Goal: Task Accomplishment & Management: Manage account settings

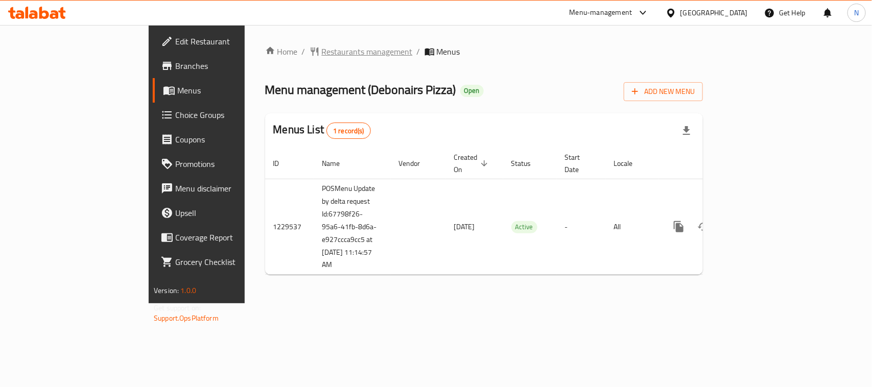
click at [322, 51] on span "Restaurants management" at bounding box center [367, 51] width 91 height 12
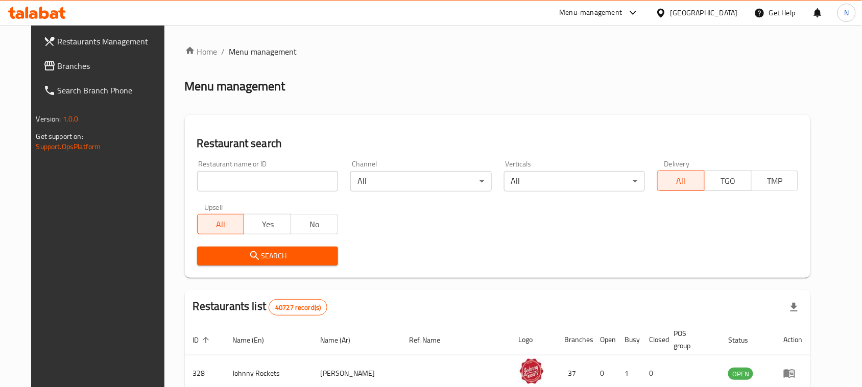
click at [689, 10] on div "[GEOGRAPHIC_DATA]" at bounding box center [704, 12] width 67 height 11
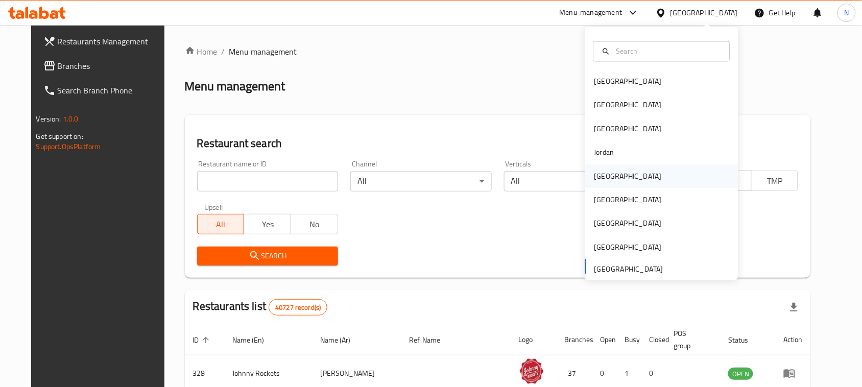
click at [604, 184] on div "[GEOGRAPHIC_DATA]" at bounding box center [628, 175] width 84 height 23
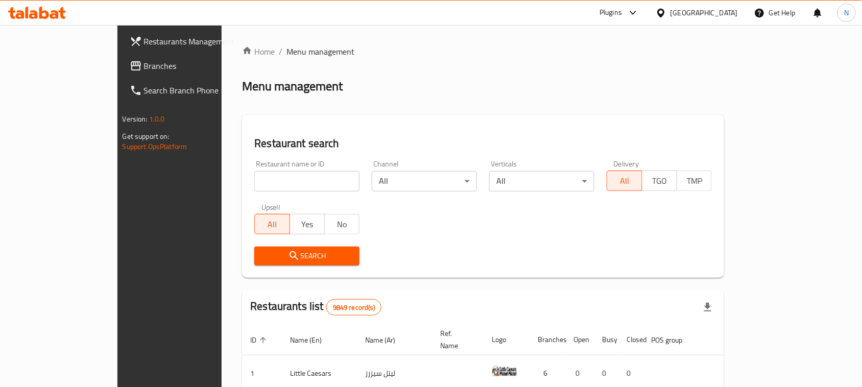
click at [144, 62] on span "Branches" at bounding box center [198, 66] width 109 height 12
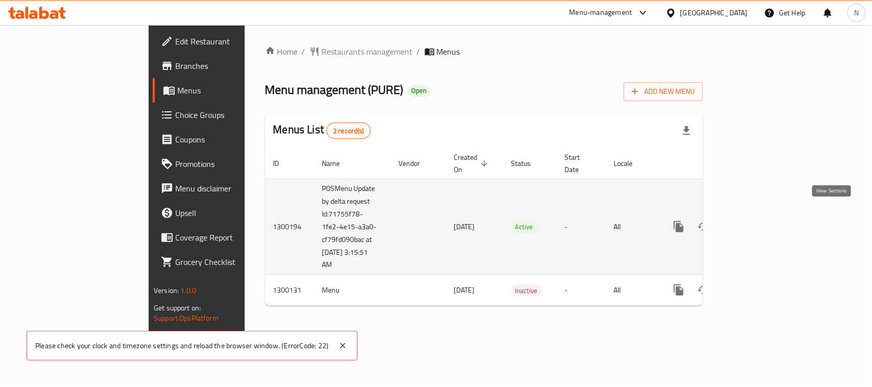
click at [765, 215] on link "enhanced table" at bounding box center [752, 227] width 25 height 25
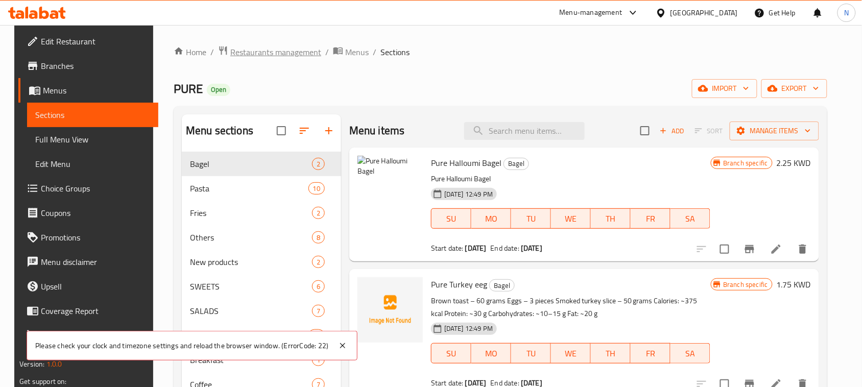
click at [276, 46] on span "Restaurants management" at bounding box center [275, 52] width 91 height 12
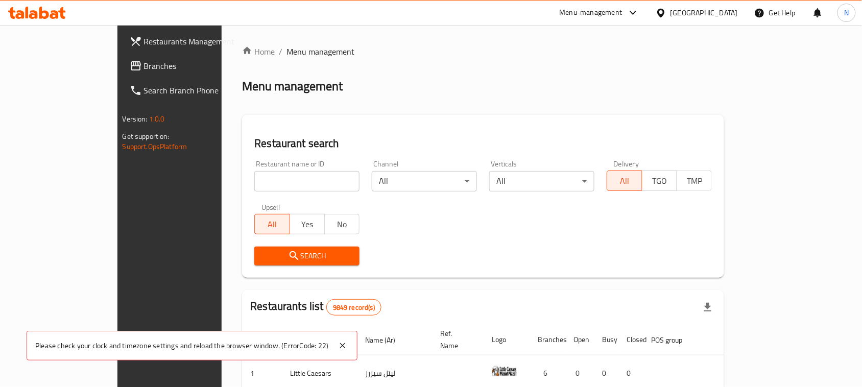
click at [254, 189] on input "search" at bounding box center [306, 181] width 105 height 20
paste input "9503"
type input "9503"
click at [263, 251] on span "Search" at bounding box center [307, 256] width 89 height 13
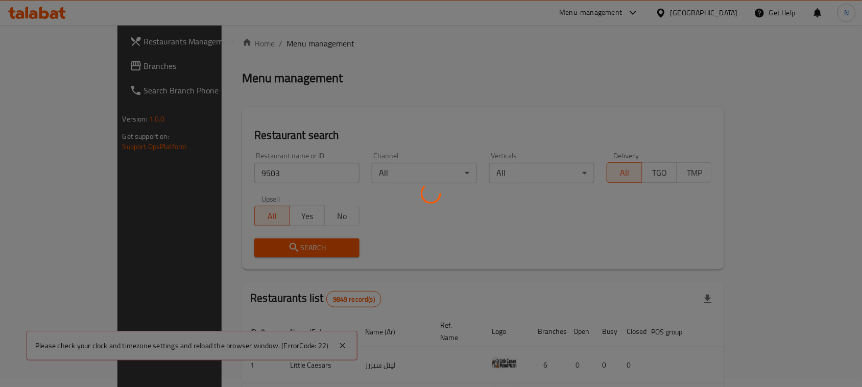
scroll to position [30, 0]
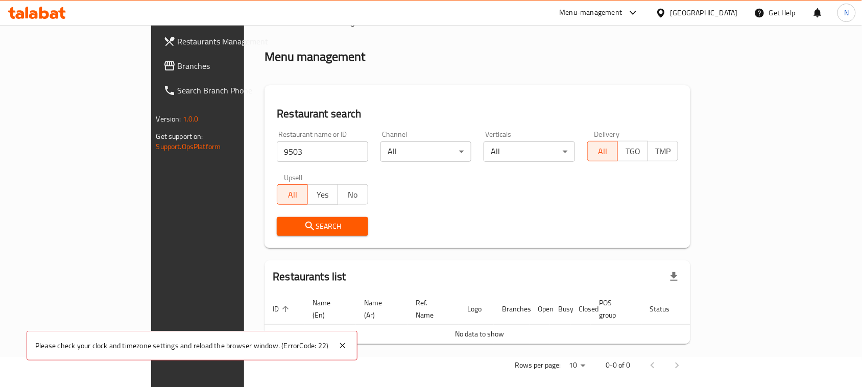
click at [348, 345] on div "Please check your clock and timezone settings and reload the browser window. (E…" at bounding box center [192, 346] width 331 height 30
click at [345, 345] on icon at bounding box center [343, 346] width 12 height 12
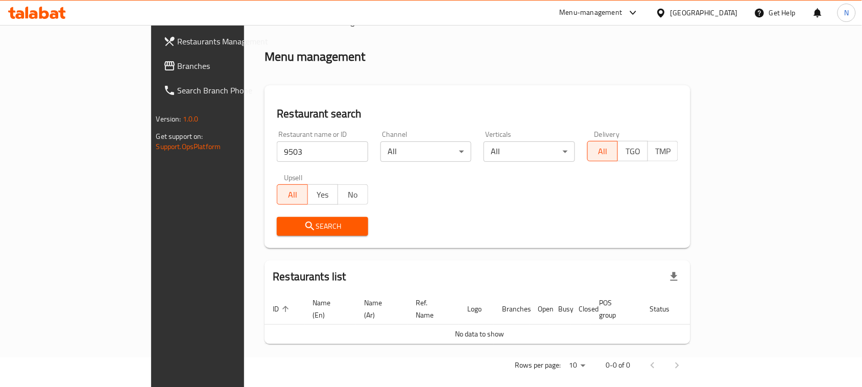
click at [719, 13] on div "Kuwait" at bounding box center [704, 12] width 67 height 11
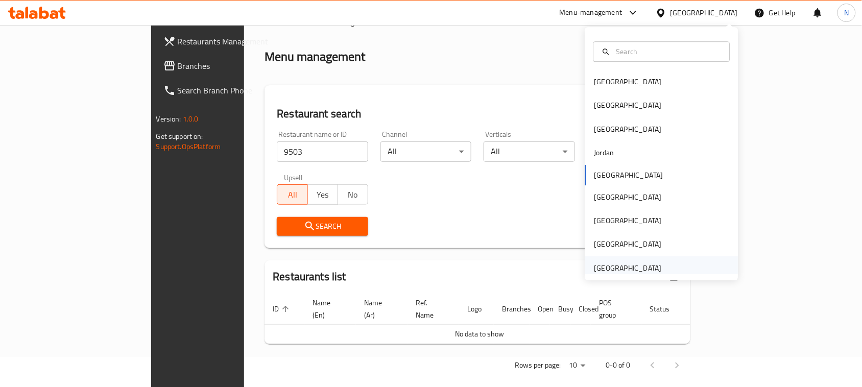
click at [677, 263] on div "[GEOGRAPHIC_DATA]" at bounding box center [661, 267] width 153 height 23
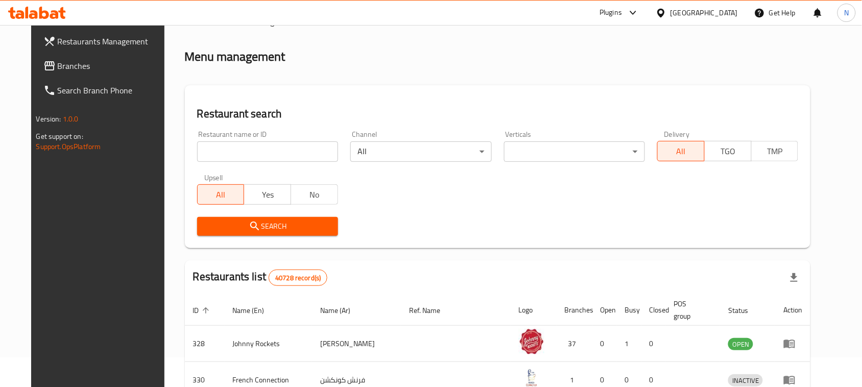
click at [271, 149] on input "search" at bounding box center [267, 151] width 141 height 20
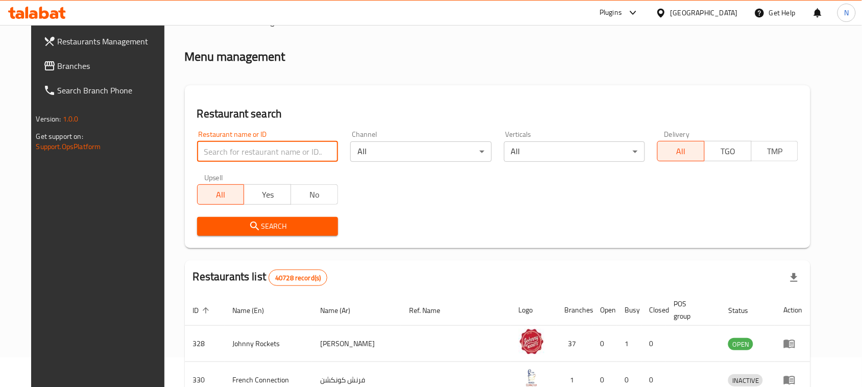
paste input "9503"
type input "9503"
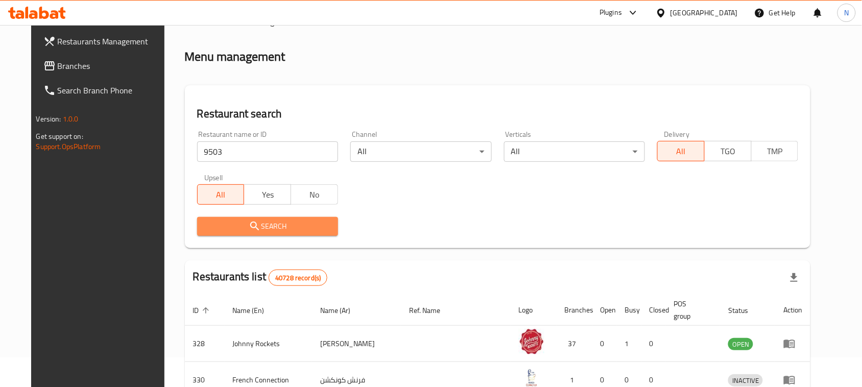
click at [312, 226] on span "Search" at bounding box center [267, 226] width 125 height 13
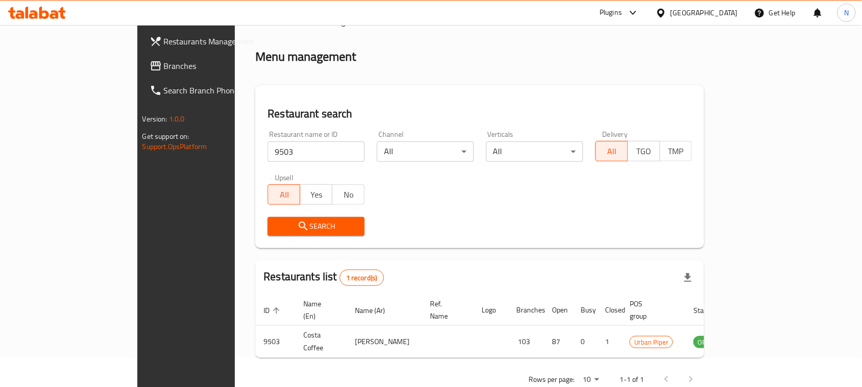
scroll to position [49, 0]
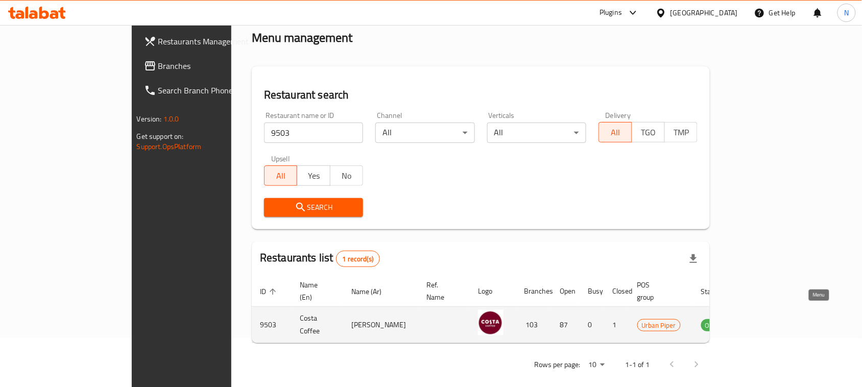
click at [765, 323] on icon "enhanced table" at bounding box center [764, 325] width 4 height 4
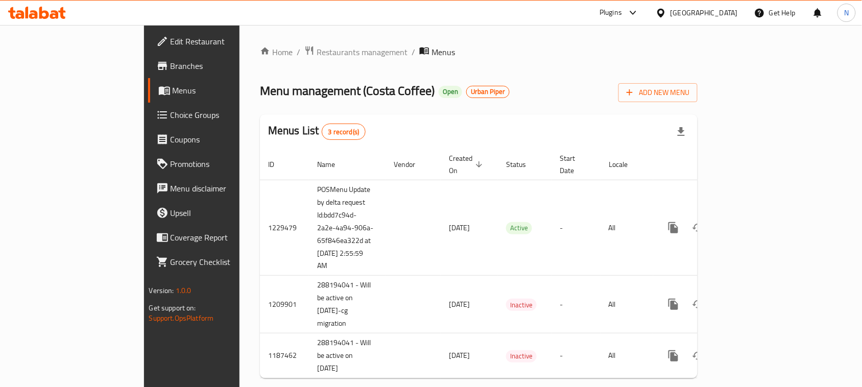
click at [171, 64] on span "Branches" at bounding box center [225, 66] width 109 height 12
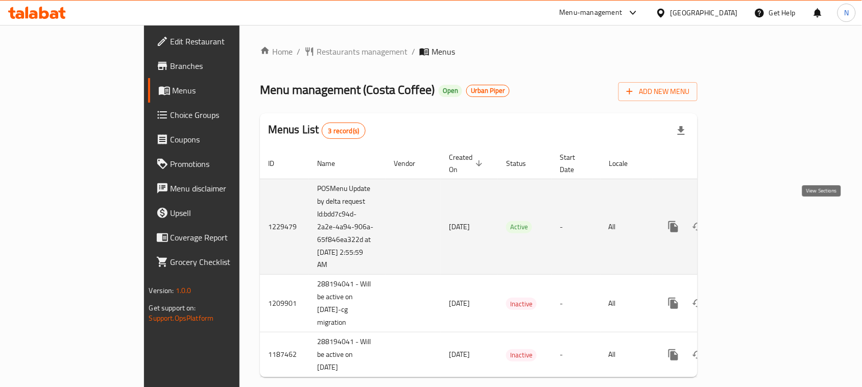
click at [753, 221] on icon "enhanced table" at bounding box center [747, 227] width 12 height 12
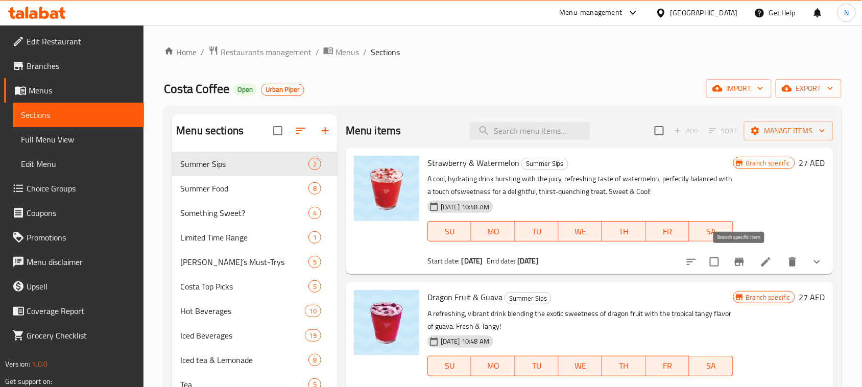
click at [736, 261] on icon "Branch-specific-item" at bounding box center [739, 262] width 9 height 8
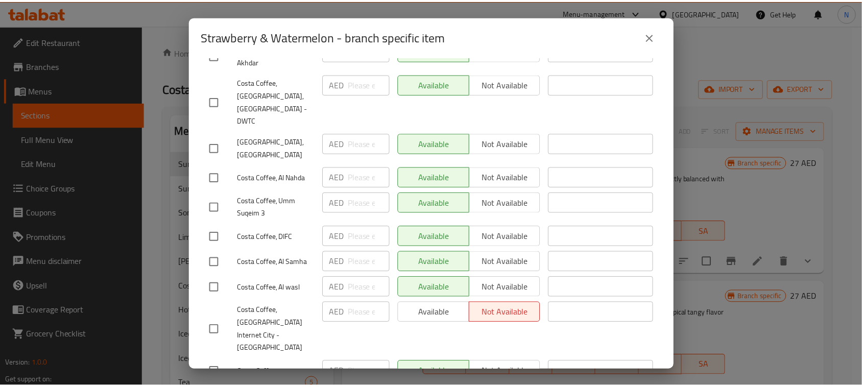
scroll to position [2363, 0]
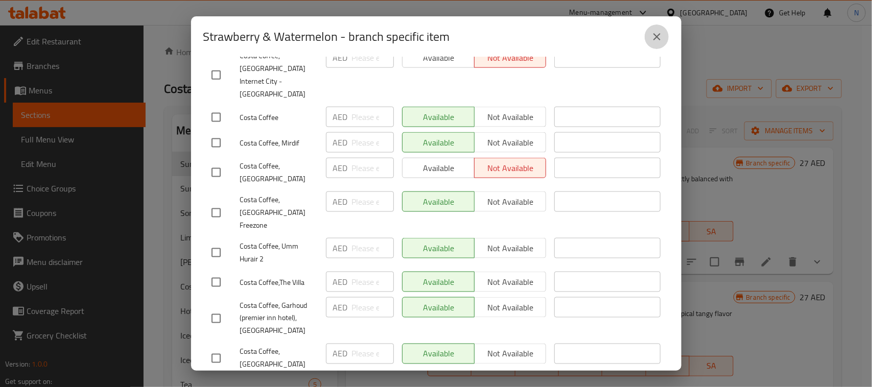
click at [647, 34] on button "close" at bounding box center [657, 37] width 25 height 25
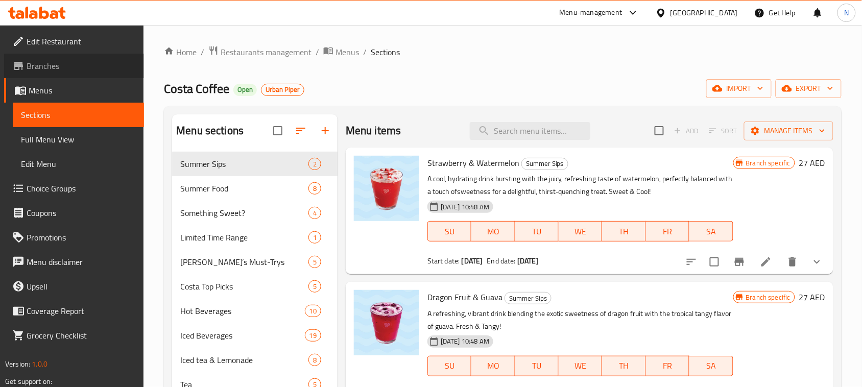
click at [72, 67] on span "Branches" at bounding box center [81, 66] width 109 height 12
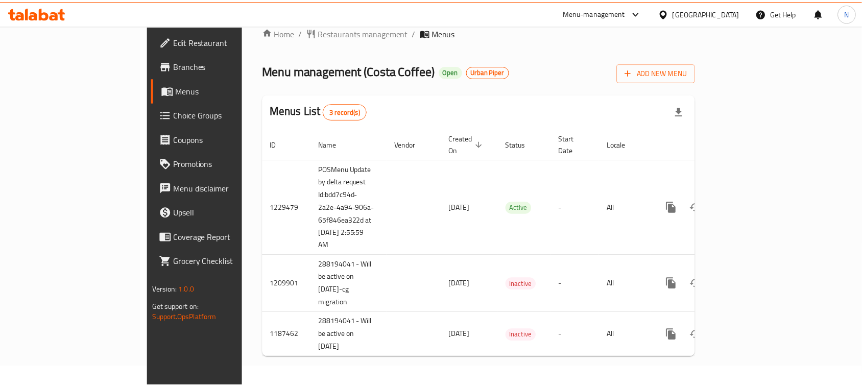
scroll to position [8, 0]
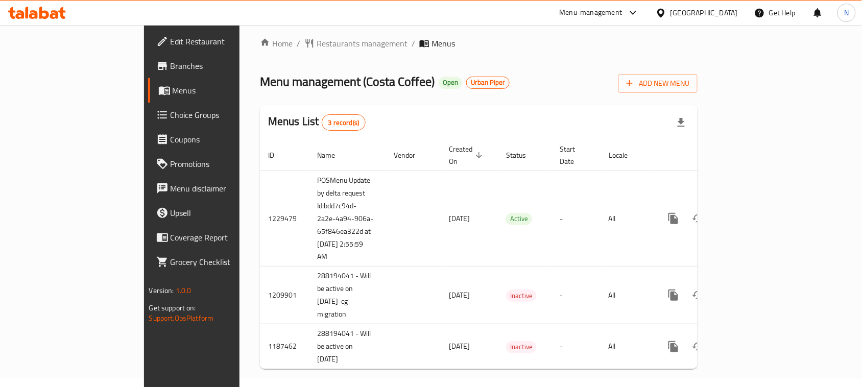
click at [171, 40] on span "Edit Restaurant" at bounding box center [225, 41] width 109 height 12
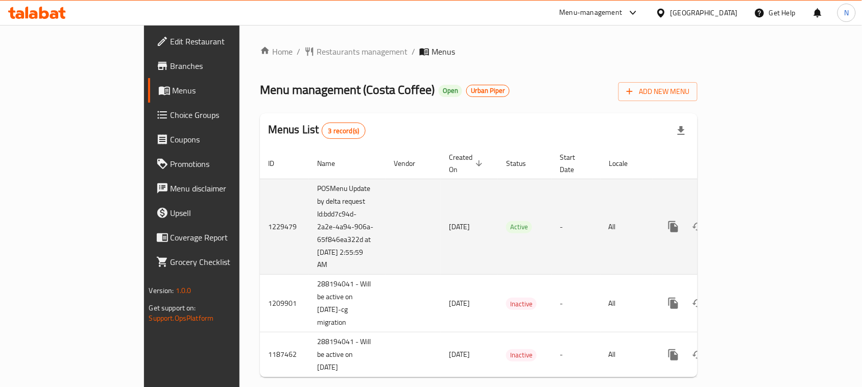
drag, startPoint x: 226, startPoint y: 202, endPoint x: 272, endPoint y: 262, distance: 75.3
click at [309, 262] on td "POSMenu Update by delta request Id:bdd7c94d-2a2e-4a94-906a-65f846ea322d at [DAT…" at bounding box center [347, 227] width 77 height 96
copy td ":bdd7c94d-2a2e-4a94-906a-65f846ea322d at 8/20/2025 2:55:59 AM"
click at [760, 215] on link "enhanced table" at bounding box center [747, 227] width 25 height 25
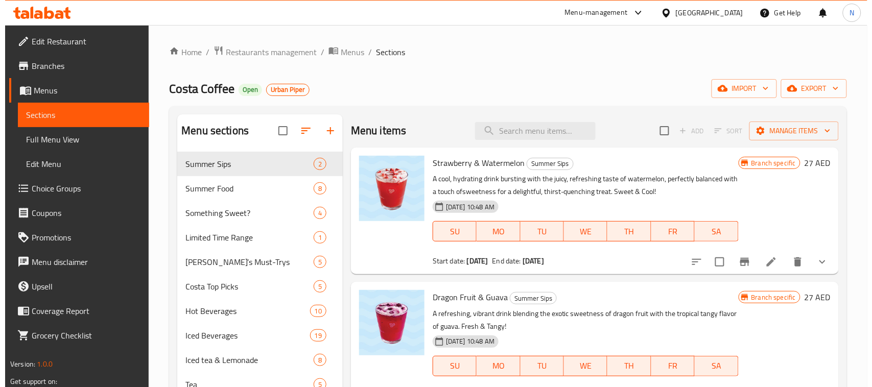
scroll to position [64, 0]
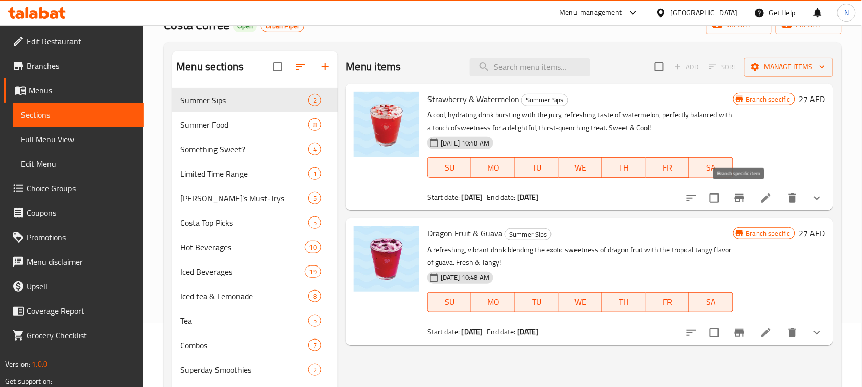
click at [741, 198] on icon "Branch-specific-item" at bounding box center [739, 198] width 9 height 8
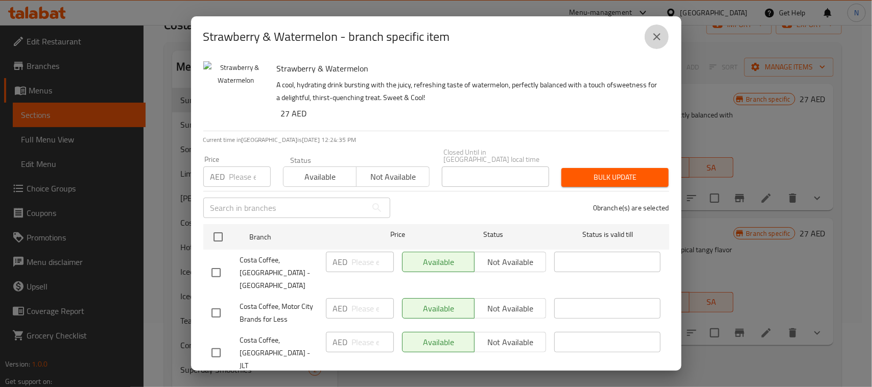
click at [649, 37] on button "close" at bounding box center [657, 37] width 25 height 25
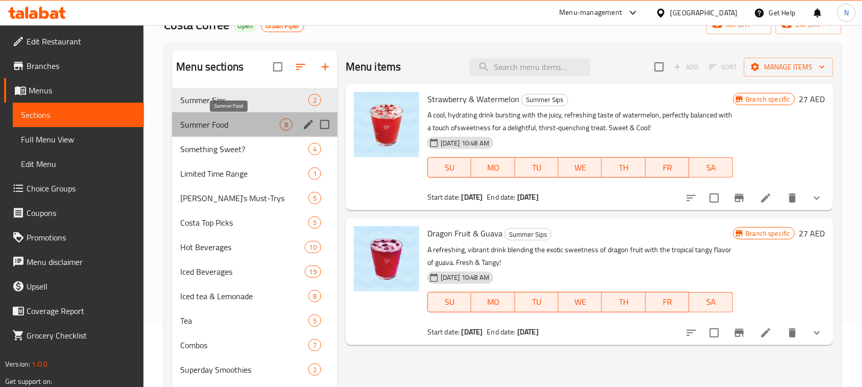
click at [248, 122] on span "Summer Food" at bounding box center [230, 125] width 100 height 12
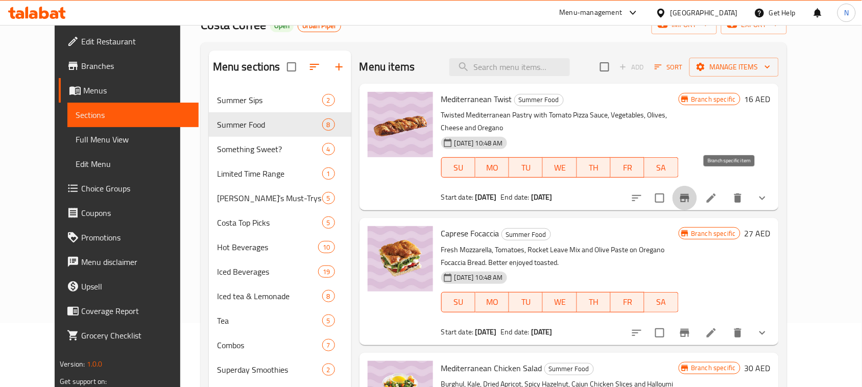
click at [691, 192] on icon "Branch-specific-item" at bounding box center [685, 198] width 12 height 12
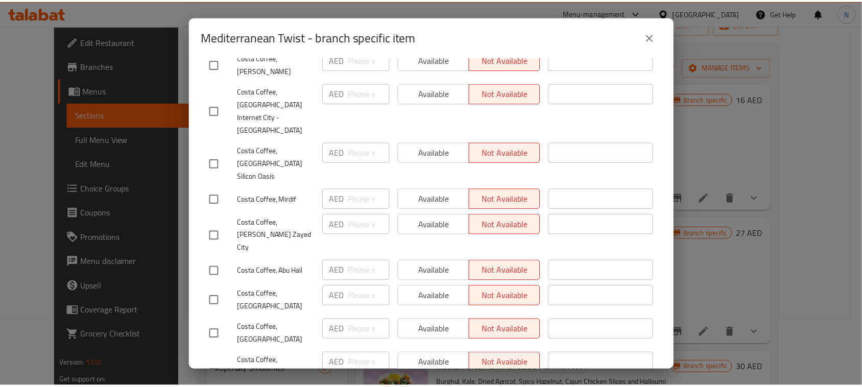
scroll to position [1979, 0]
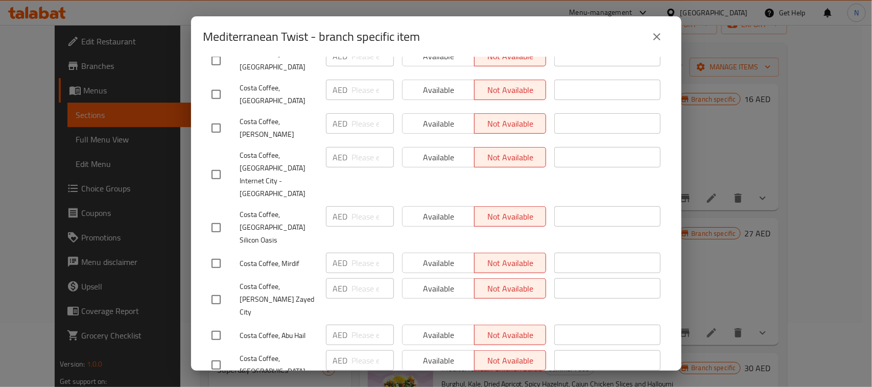
click at [650, 38] on button "close" at bounding box center [657, 37] width 25 height 25
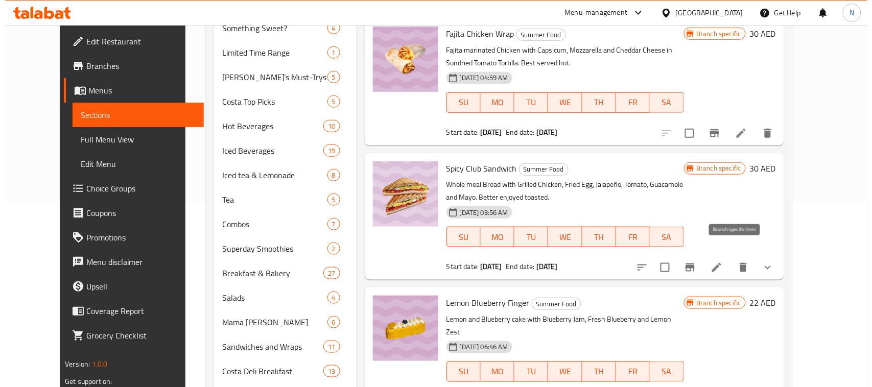
scroll to position [192, 0]
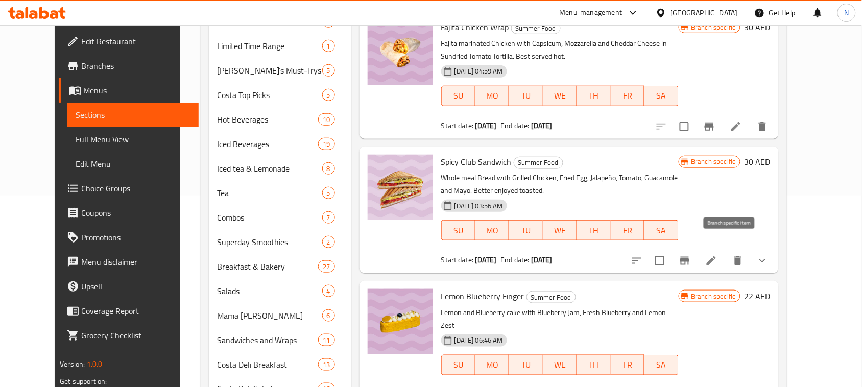
click at [690, 257] on icon "Branch-specific-item" at bounding box center [684, 261] width 9 height 8
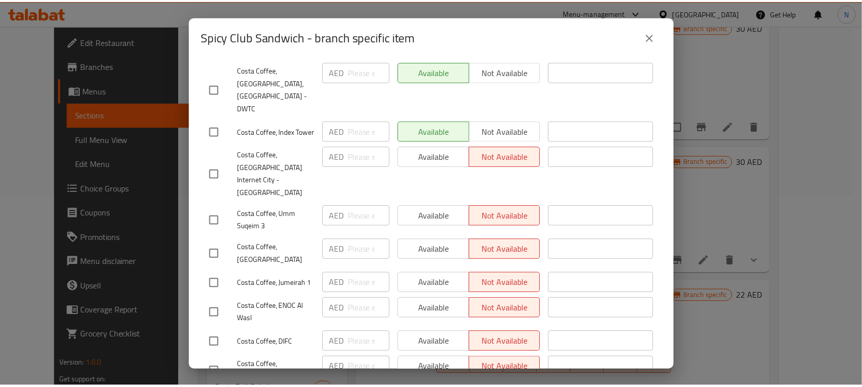
scroll to position [1213, 0]
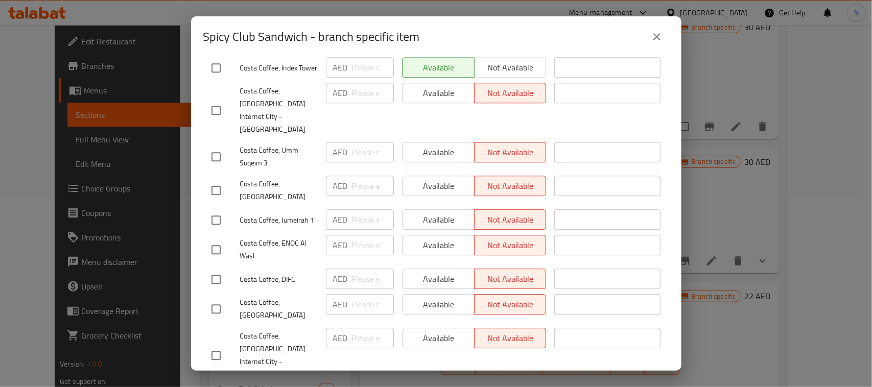
click at [655, 37] on icon "close" at bounding box center [657, 37] width 12 height 12
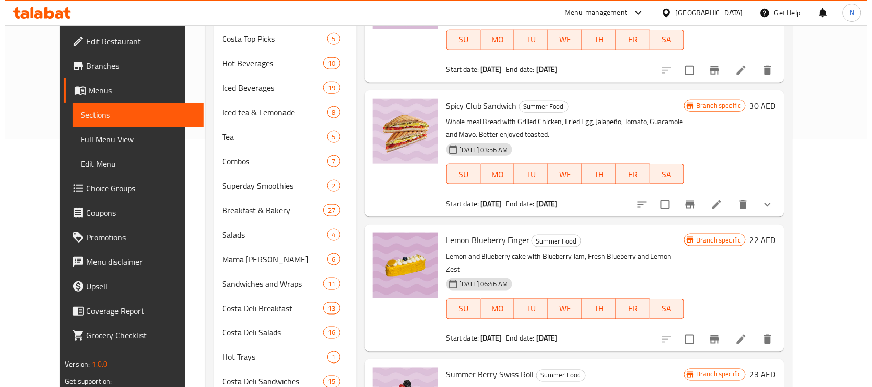
scroll to position [255, 0]
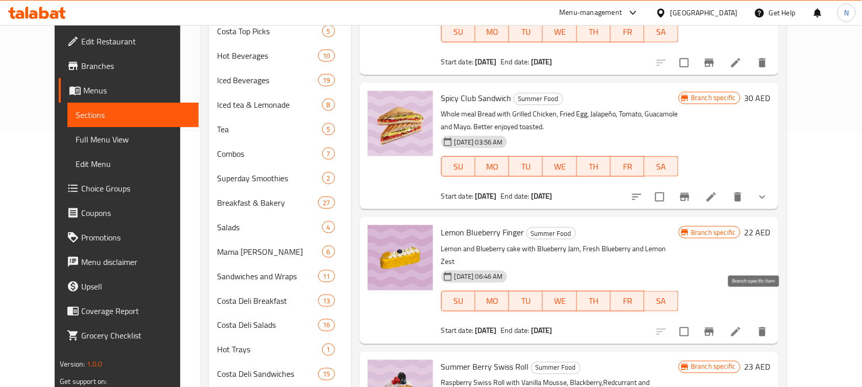
click at [714, 328] on icon "Branch-specific-item" at bounding box center [709, 332] width 9 height 8
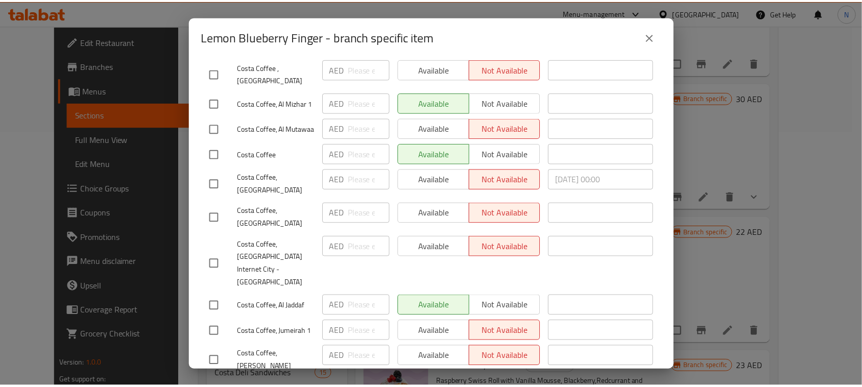
scroll to position [2171, 0]
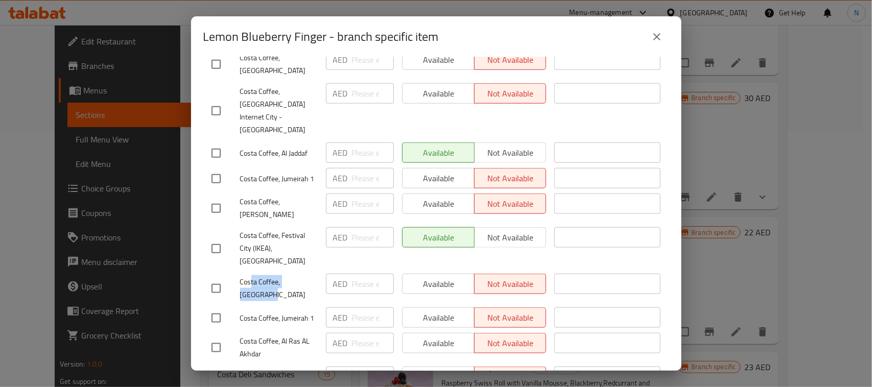
drag, startPoint x: 311, startPoint y: 80, endPoint x: 240, endPoint y: 82, distance: 70.5
click at [240, 276] on span "Costa Coffee, Dalma Mall" at bounding box center [279, 289] width 78 height 26
click at [665, 29] on button "close" at bounding box center [657, 37] width 25 height 25
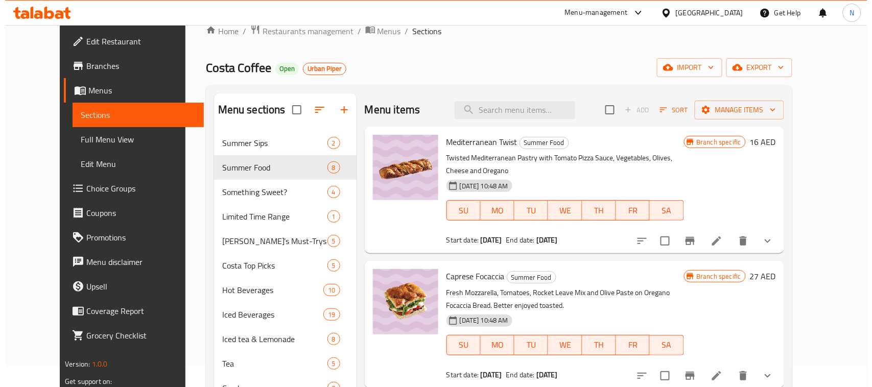
scroll to position [0, 0]
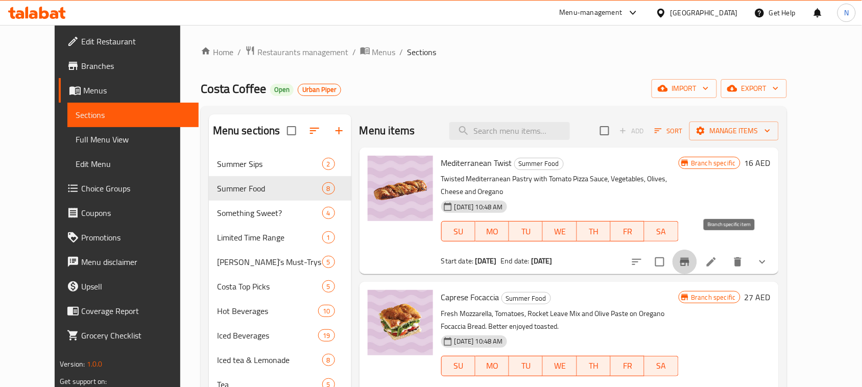
click at [690, 258] on icon "Branch-specific-item" at bounding box center [684, 262] width 9 height 8
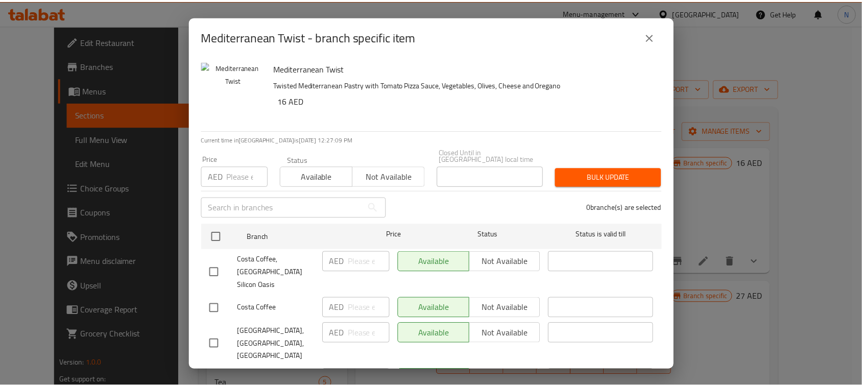
scroll to position [2225, 0]
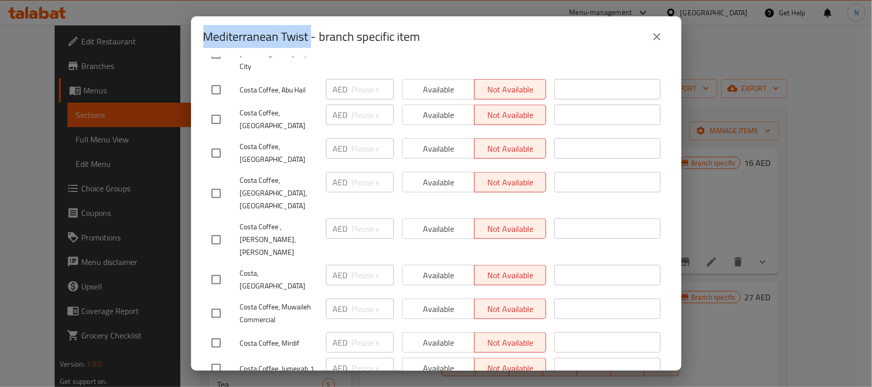
drag, startPoint x: 312, startPoint y: 32, endPoint x: 202, endPoint y: 31, distance: 109.8
click at [202, 31] on div "Mediterranean Twist - branch specific item" at bounding box center [436, 36] width 490 height 41
click at [703, 95] on div "Mediterranean Twist - branch specific item Mediterranean Twist Twisted Mediterr…" at bounding box center [436, 193] width 872 height 387
click at [654, 36] on icon "close" at bounding box center [657, 37] width 12 height 12
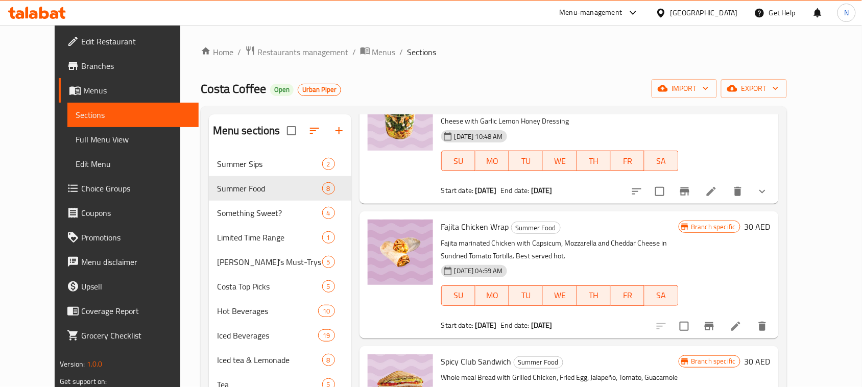
scroll to position [348, 0]
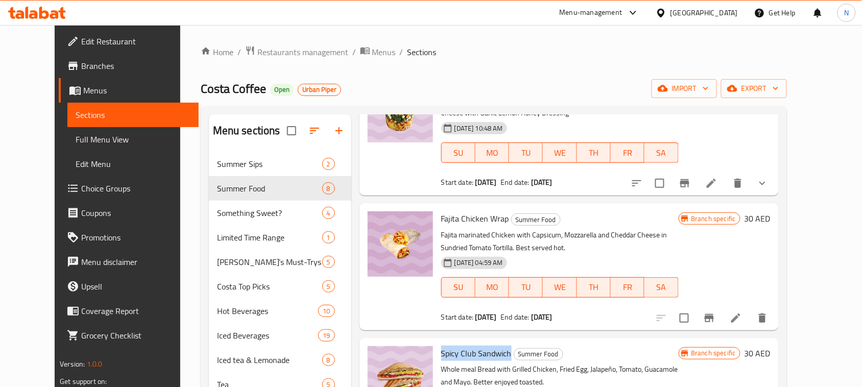
drag, startPoint x: 497, startPoint y: 336, endPoint x: 429, endPoint y: 338, distance: 67.5
click at [441, 346] on span "Spicy Club Sandwich" at bounding box center [476, 353] width 70 height 15
copy span "Spicy Club Sandwich"
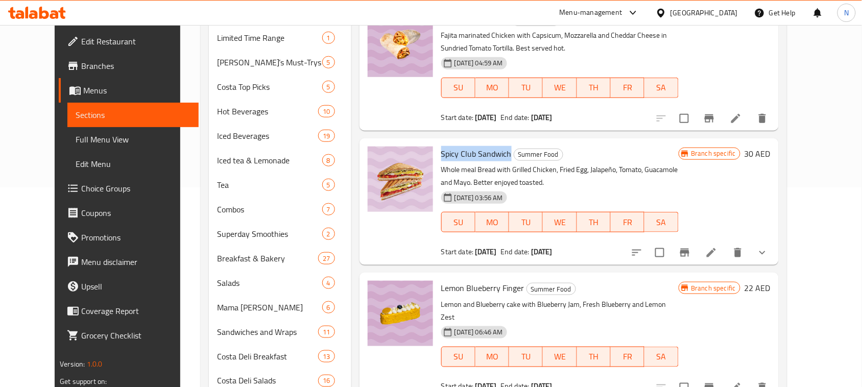
scroll to position [255, 0]
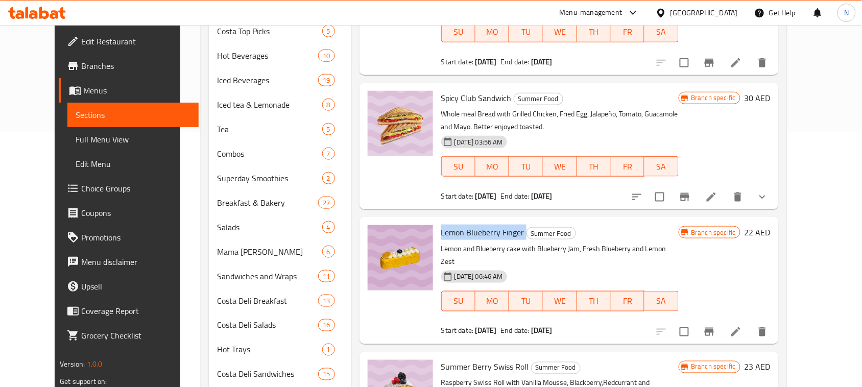
drag, startPoint x: 511, startPoint y: 218, endPoint x: 427, endPoint y: 218, distance: 84.8
click at [437, 221] on div "Lemon Blueberry Finger Summer Food Lemon and Blueberry cake with Blueberry Jam,…" at bounding box center [560, 280] width 246 height 119
copy h6 "Lemon Blueberry Finger"
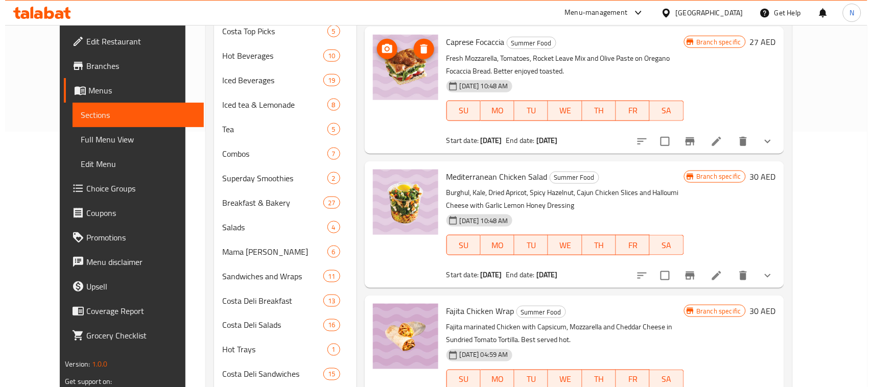
scroll to position [0, 0]
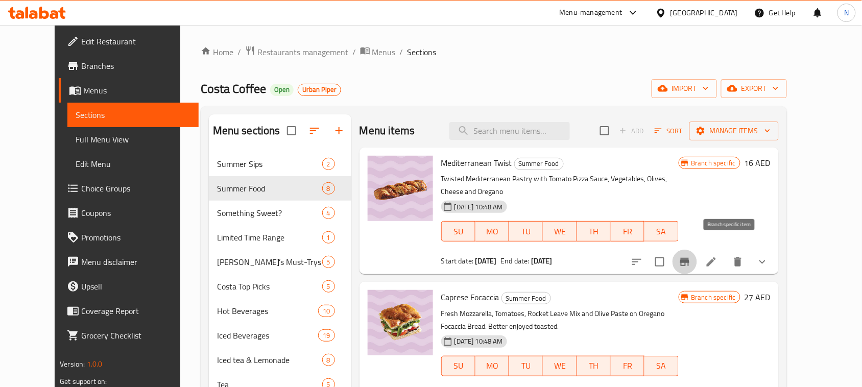
click at [690, 258] on icon "Branch-specific-item" at bounding box center [684, 262] width 9 height 8
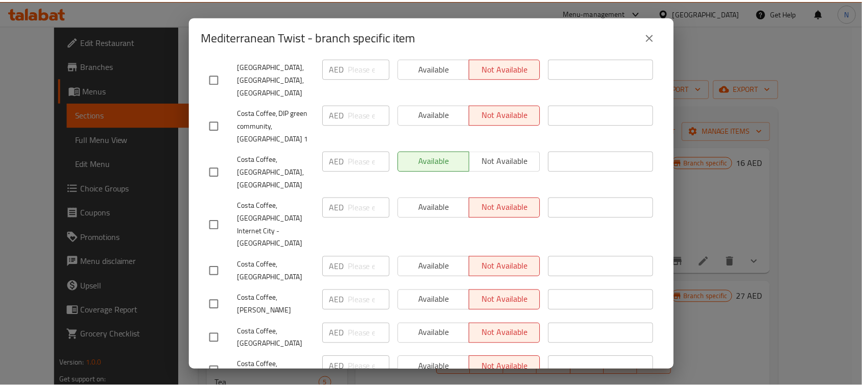
scroll to position [2782, 0]
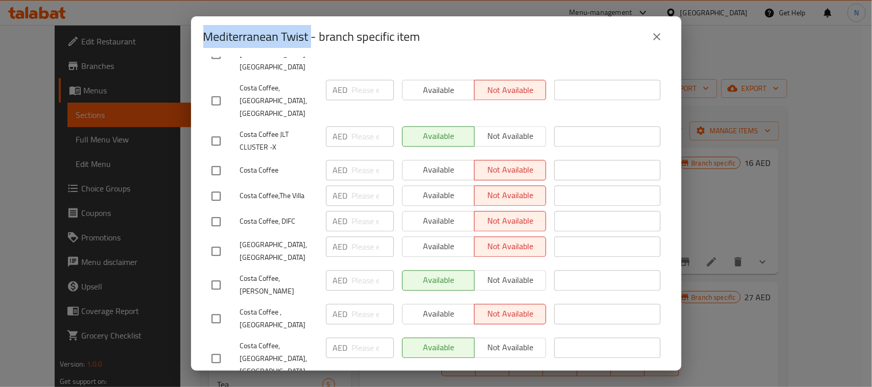
drag, startPoint x: 310, startPoint y: 36, endPoint x: 195, endPoint y: 31, distance: 115.0
click at [195, 31] on div "Mediterranean Twist - branch specific item" at bounding box center [436, 36] width 490 height 41
click at [654, 32] on icon "close" at bounding box center [657, 37] width 12 height 12
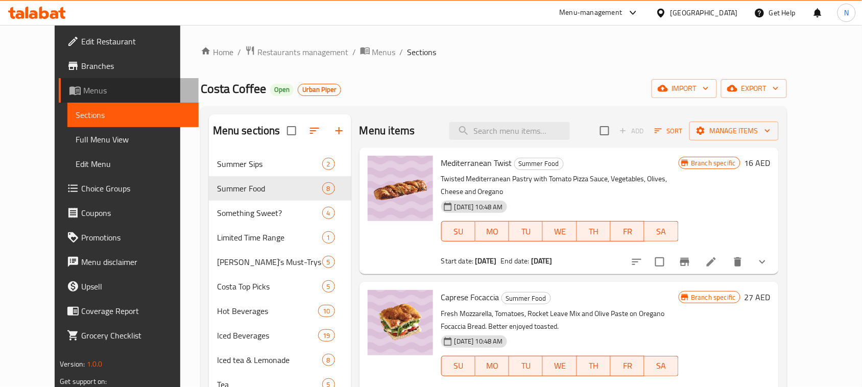
click at [83, 84] on span "Menus" at bounding box center [136, 90] width 107 height 12
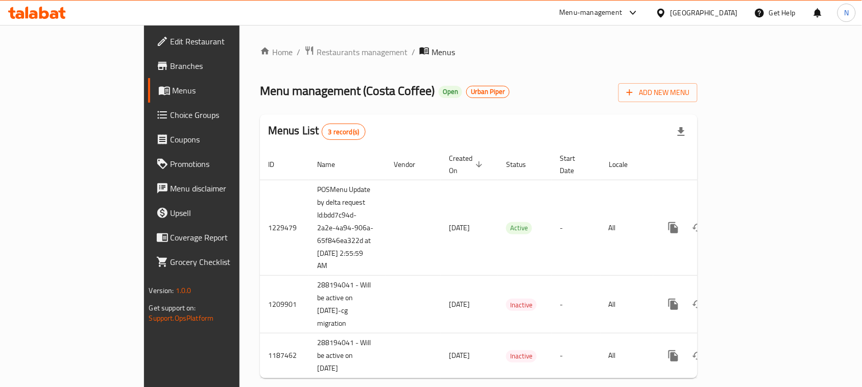
click at [171, 70] on span "Branches" at bounding box center [225, 66] width 109 height 12
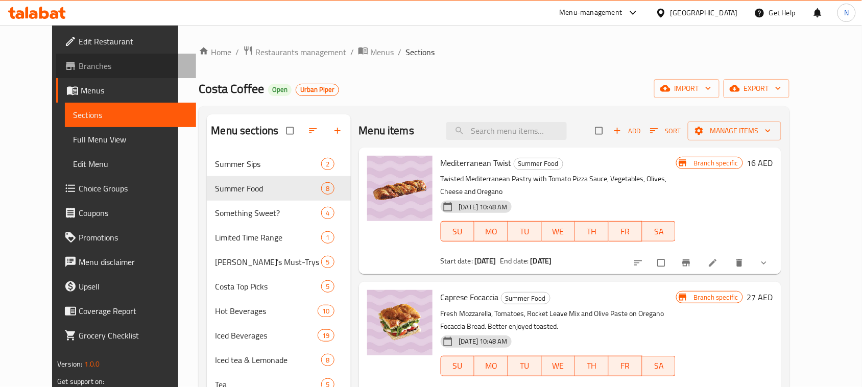
click at [92, 69] on span "Branches" at bounding box center [133, 66] width 109 height 12
